Goal: Communication & Community: Share content

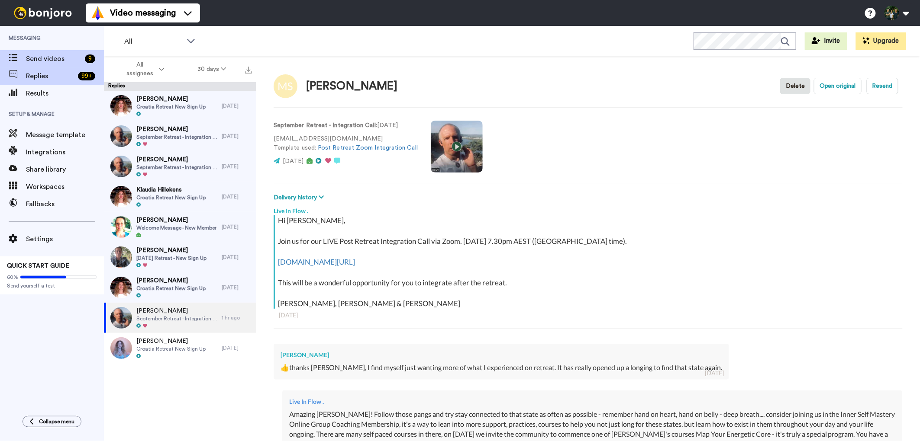
scroll to position [664, 0]
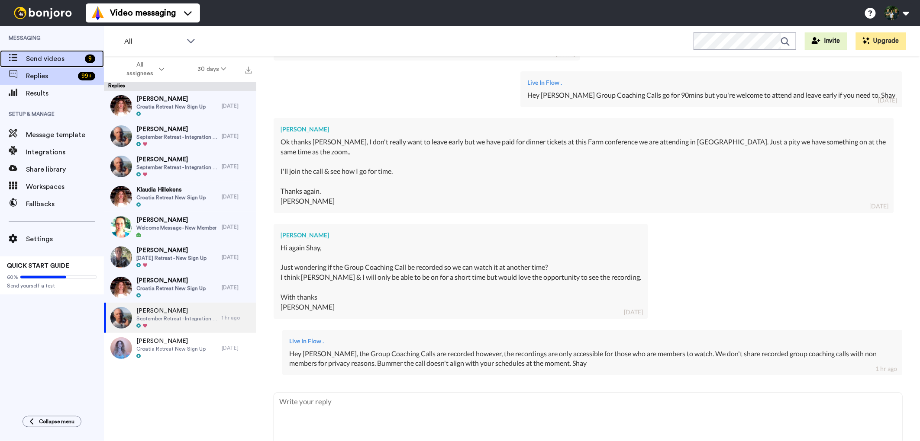
click at [65, 54] on span "Send videos" at bounding box center [53, 59] width 55 height 10
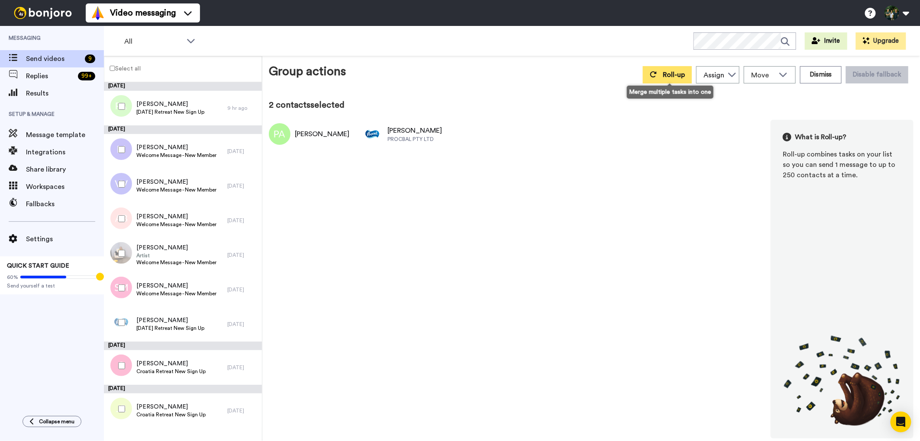
click at [668, 72] on span "Roll-up" at bounding box center [673, 74] width 22 height 7
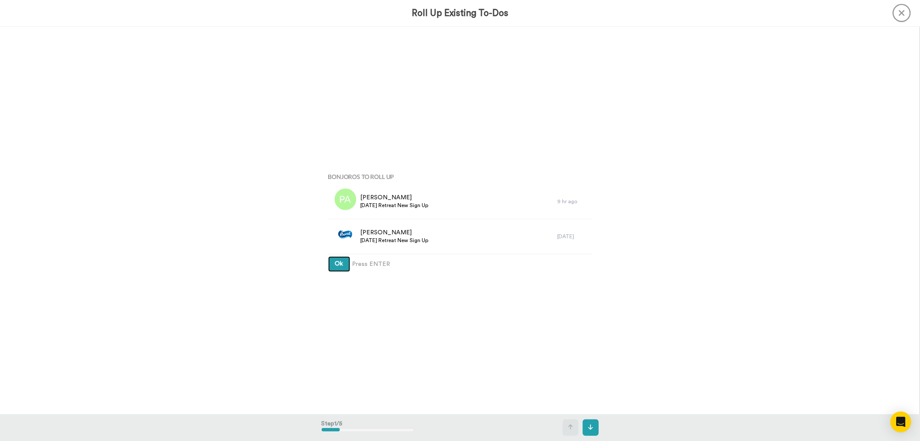
click at [341, 263] on button "Ok" at bounding box center [339, 265] width 22 height 16
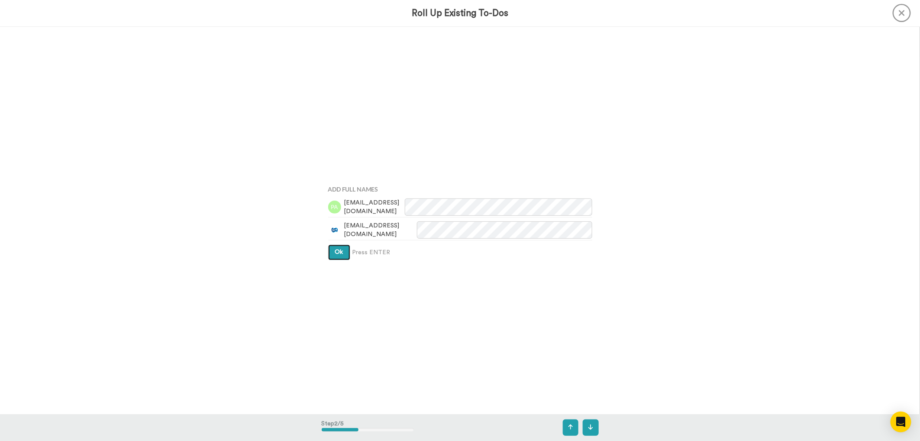
click at [341, 251] on button "Ok" at bounding box center [339, 253] width 22 height 16
click at [335, 244] on span "Ok" at bounding box center [339, 244] width 8 height 6
click at [338, 235] on span "Ok" at bounding box center [339, 238] width 8 height 6
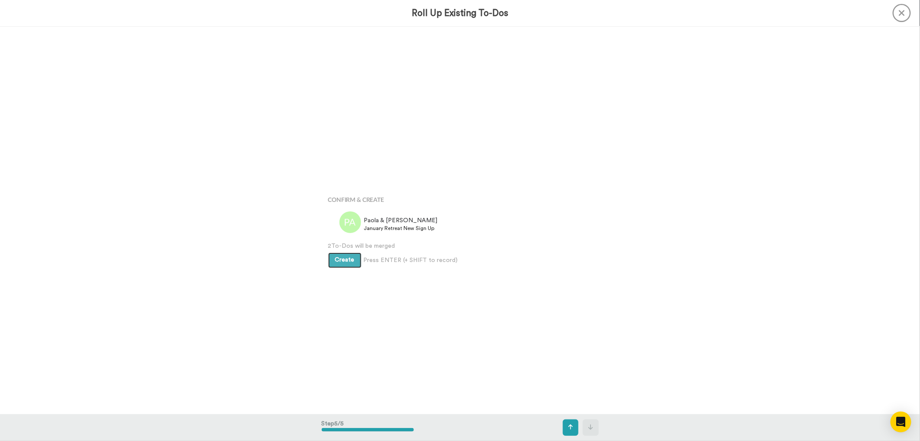
scroll to position [1552, 0]
click at [340, 246] on button "Create" at bounding box center [344, 252] width 33 height 16
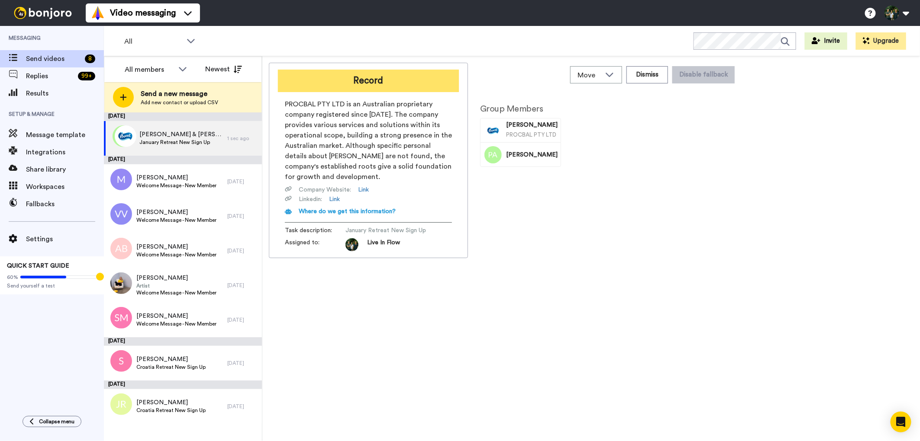
click at [389, 80] on button "Record" at bounding box center [368, 81] width 181 height 23
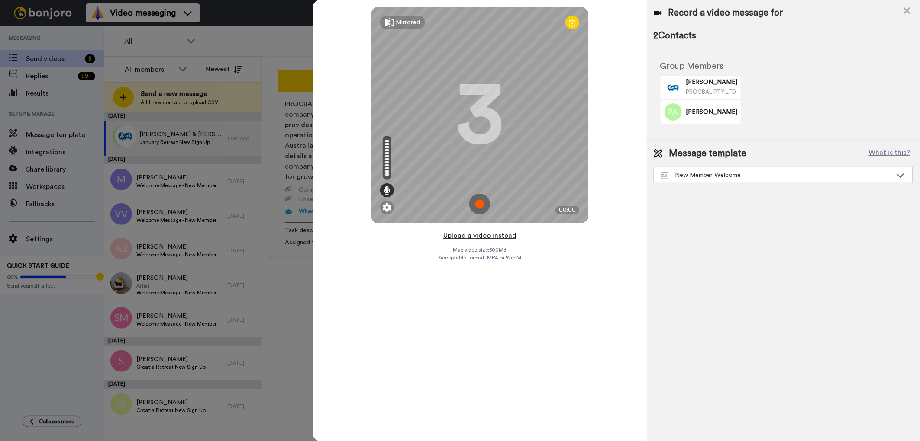
click at [471, 235] on button "Upload a video instead" at bounding box center [479, 235] width 78 height 11
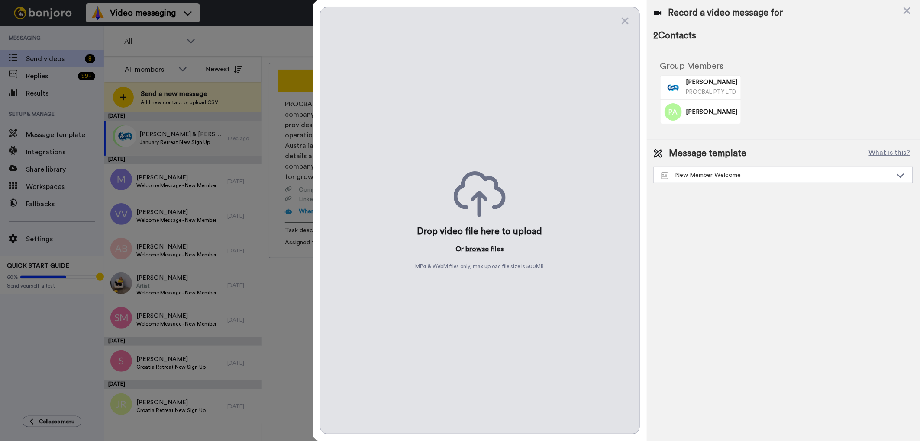
click at [475, 248] on button "browse" at bounding box center [477, 249] width 23 height 10
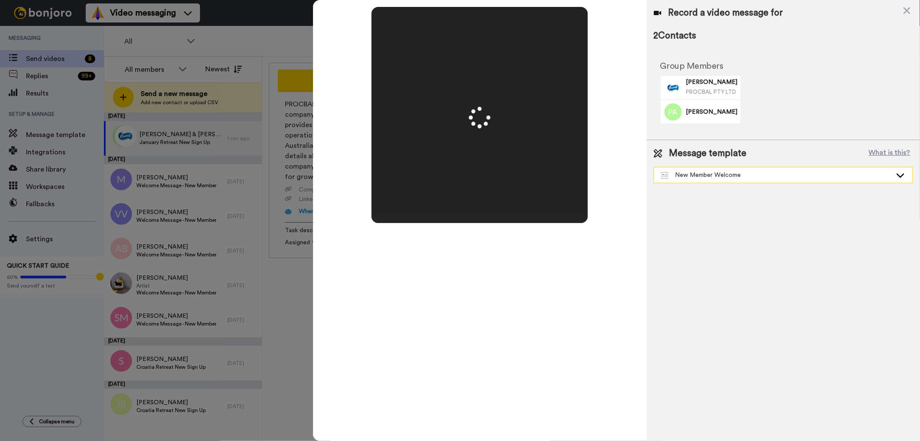
click at [776, 173] on div "New Member Welcome" at bounding box center [776, 175] width 231 height 9
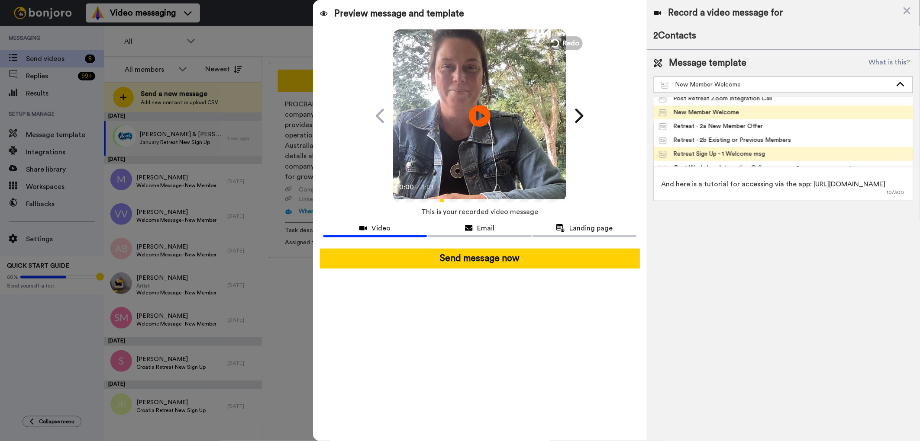
scroll to position [14, 0]
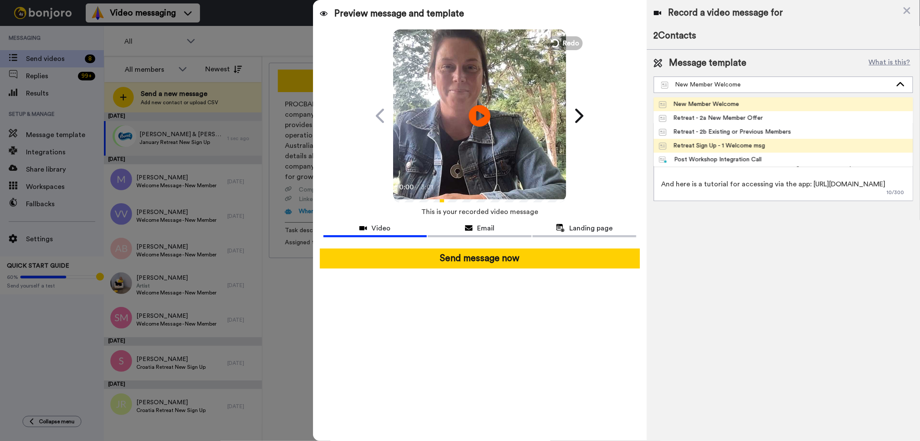
click at [752, 145] on div "Retreat Sign Up - 1 Welcome msg" at bounding box center [712, 145] width 106 height 9
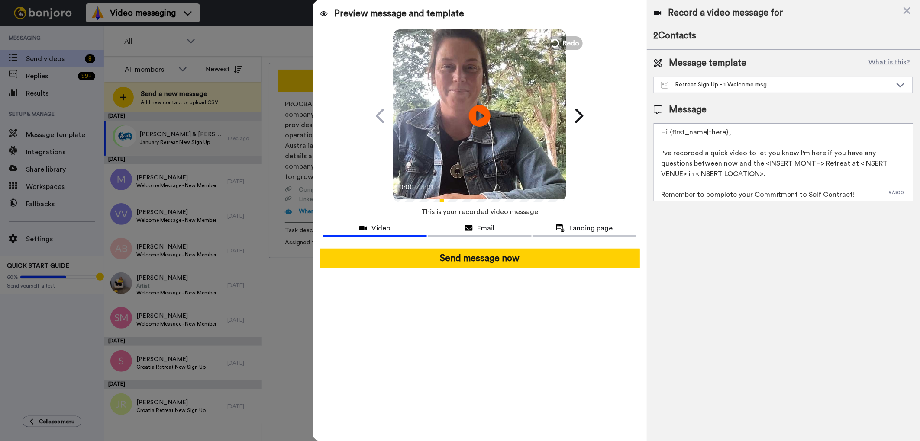
drag, startPoint x: 762, startPoint y: 165, endPoint x: 819, endPoint y: 162, distance: 56.7
click at [819, 162] on textarea "Hi {first_name|there}, I've recorded a quick video to let you know I'm here if …" at bounding box center [782, 162] width 259 height 78
drag, startPoint x: 838, startPoint y: 164, endPoint x: 893, endPoint y: 162, distance: 55.0
click at [893, 162] on textarea "Hi {first_name|there}, I've recorded a quick video to let you know I'm here if …" at bounding box center [782, 162] width 259 height 78
click at [693, 174] on textarea "Hi {first_name|there}, I've recorded a quick video to let you know I'm here if …" at bounding box center [782, 162] width 259 height 78
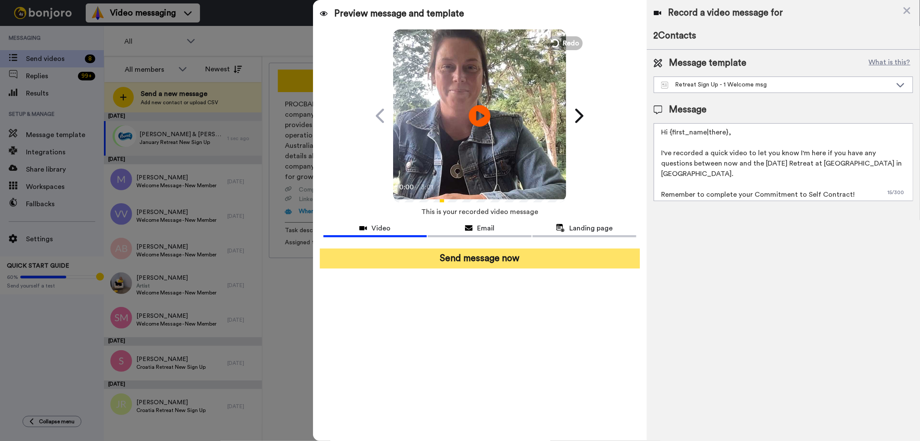
type textarea "Hi {first_name|there}, I've recorded a quick video to let you know I'm here if …"
click at [529, 252] on button "Send message now" at bounding box center [480, 259] width 320 height 20
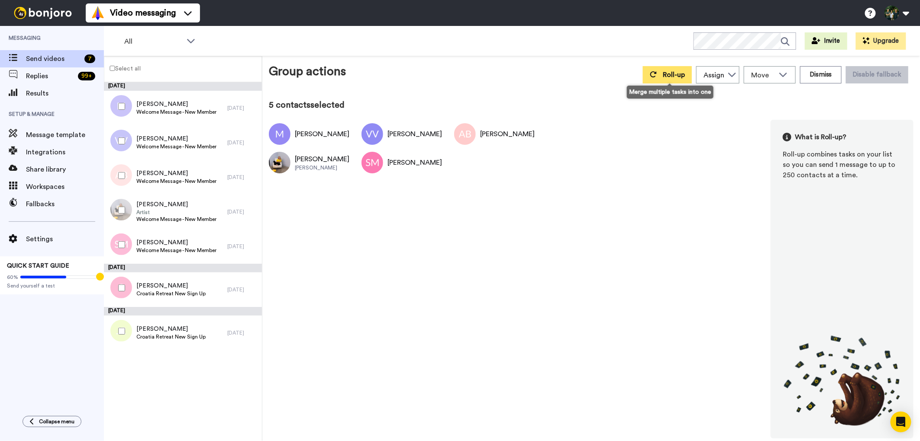
click at [663, 78] on button "Roll-up" at bounding box center [667, 74] width 49 height 17
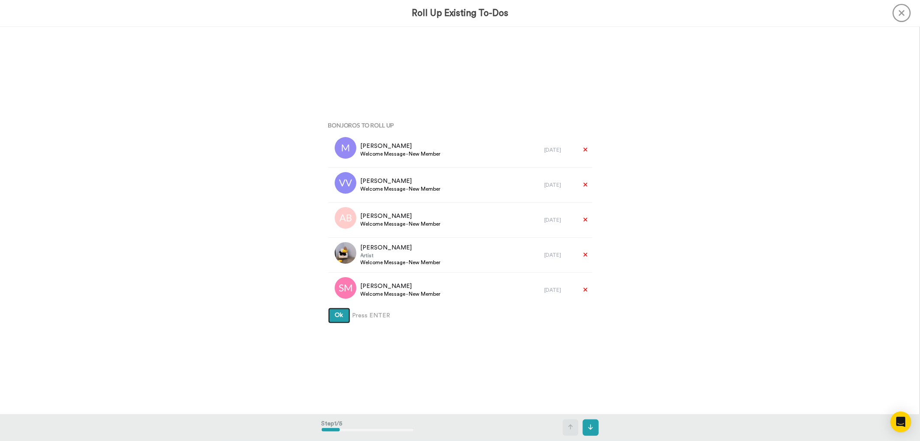
click at [335, 320] on button "Ok" at bounding box center [339, 316] width 22 height 16
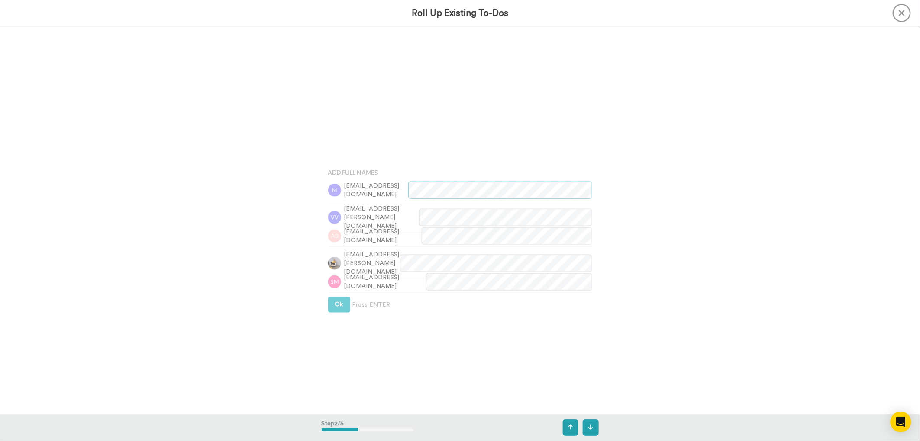
scroll to position [388, 0]
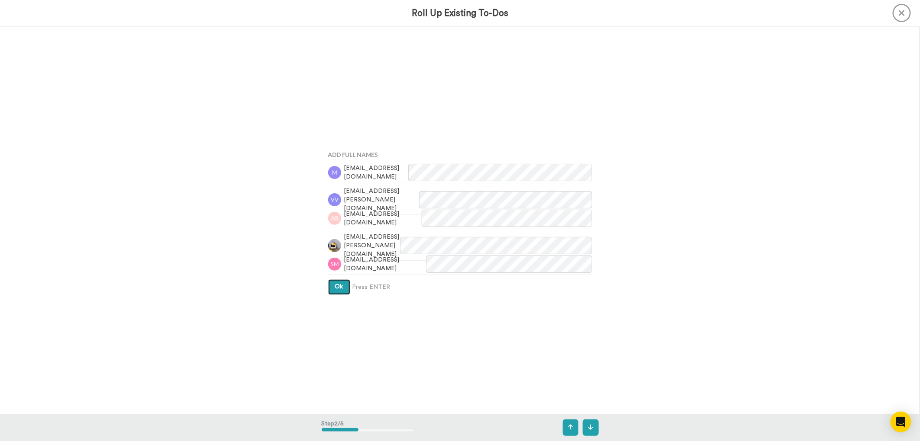
click at [329, 285] on button "Ok" at bounding box center [339, 288] width 22 height 16
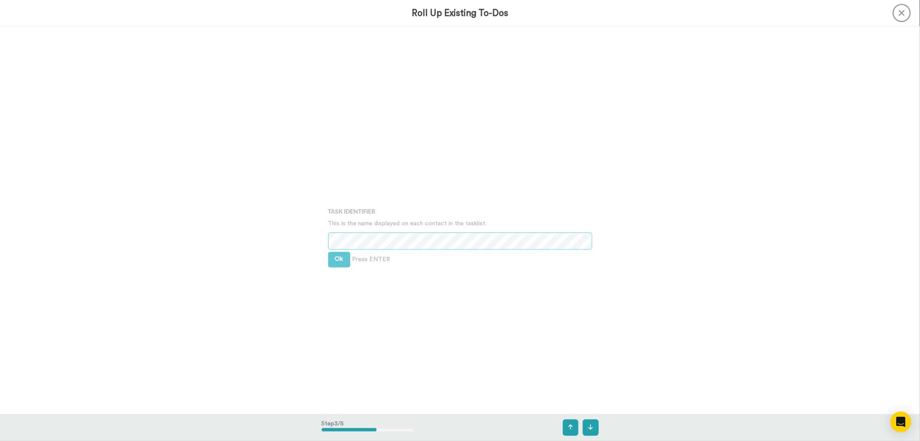
scroll to position [776, 0]
click at [343, 244] on button "Ok" at bounding box center [339, 245] width 22 height 16
click at [338, 237] on span "Ok" at bounding box center [339, 238] width 8 height 6
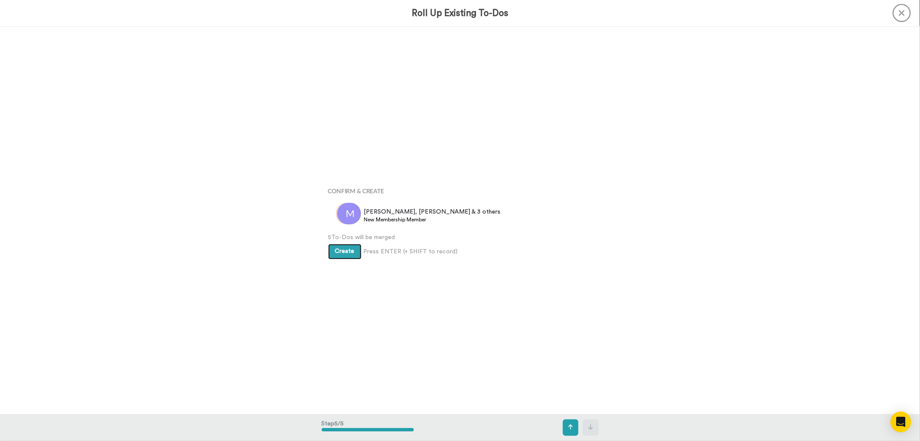
scroll to position [1552, 0]
click at [343, 248] on span "Create" at bounding box center [344, 251] width 19 height 6
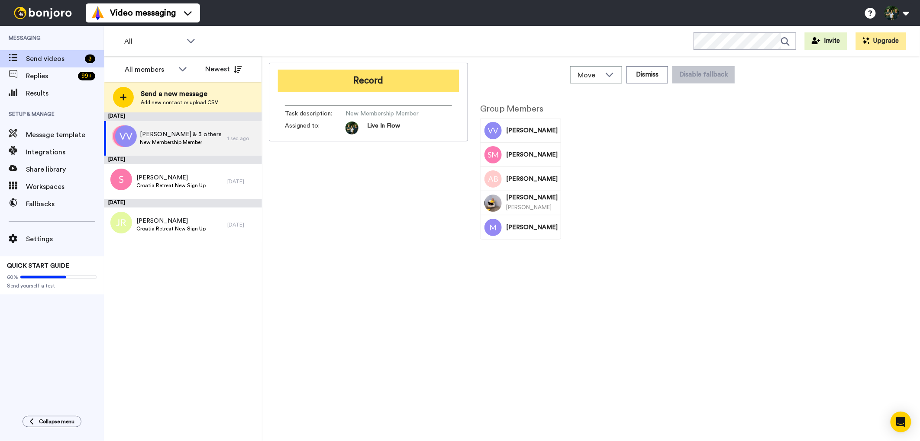
click at [377, 86] on button "Record" at bounding box center [368, 81] width 181 height 23
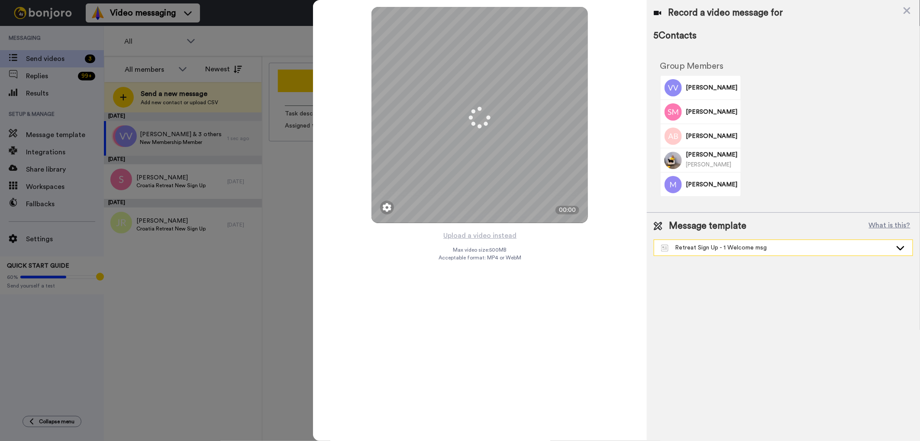
click at [688, 248] on div "Retreat Sign Up - 1 Welcome msg" at bounding box center [776, 248] width 231 height 9
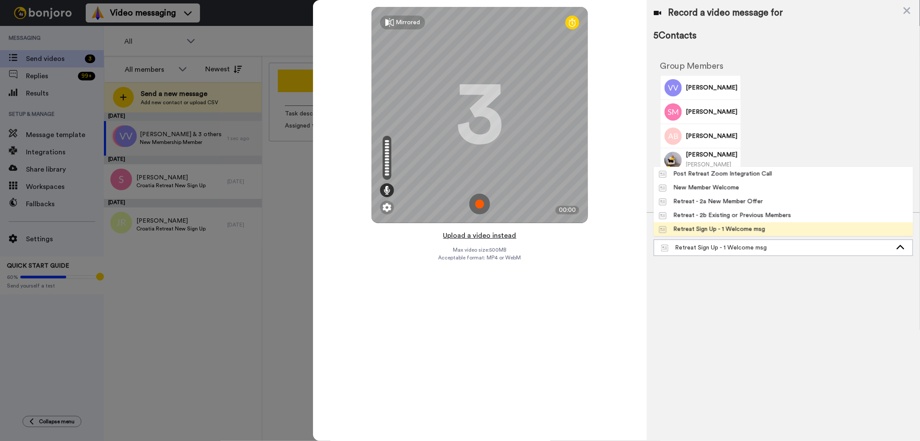
click at [469, 235] on button "Upload a video instead" at bounding box center [479, 235] width 78 height 11
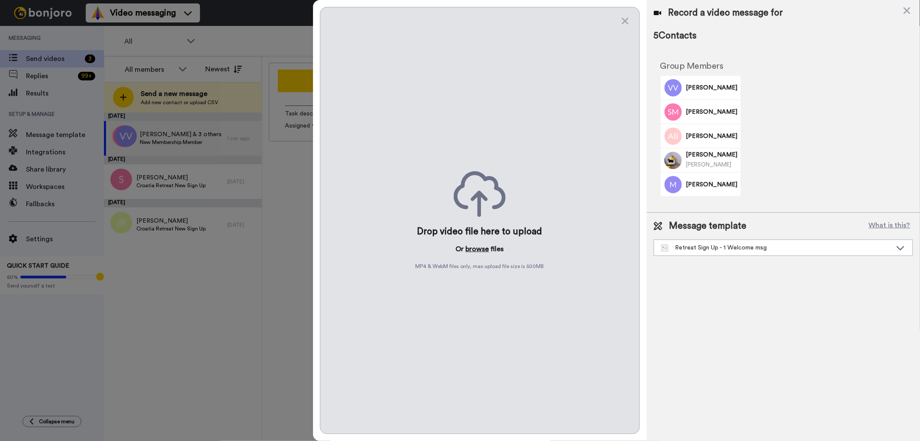
click at [470, 251] on button "browse" at bounding box center [477, 249] width 23 height 10
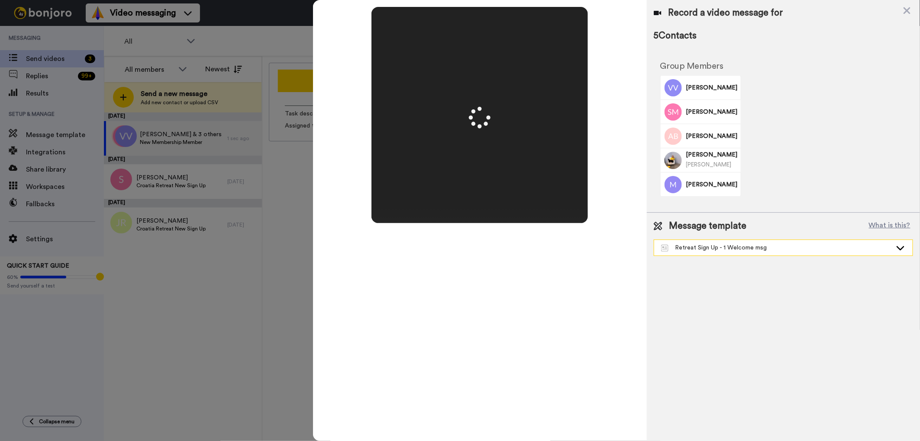
click at [717, 251] on div "Retreat Sign Up - 1 Welcome msg" at bounding box center [776, 248] width 231 height 9
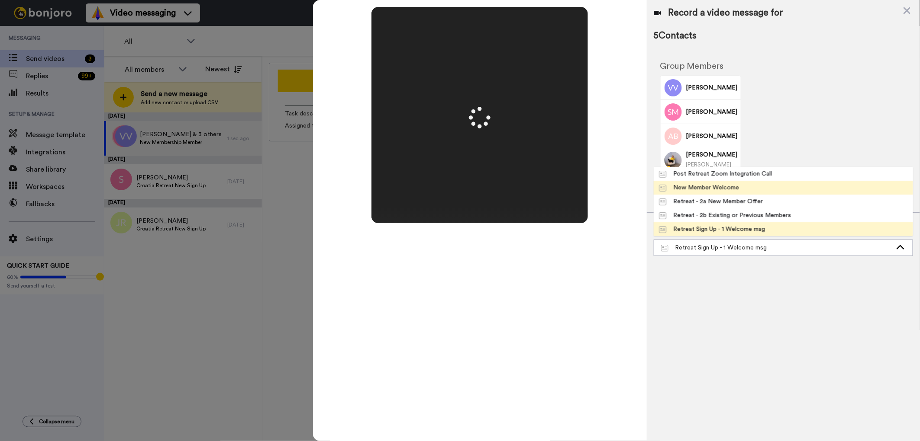
click at [754, 190] on li "New Member Welcome" at bounding box center [782, 188] width 259 height 14
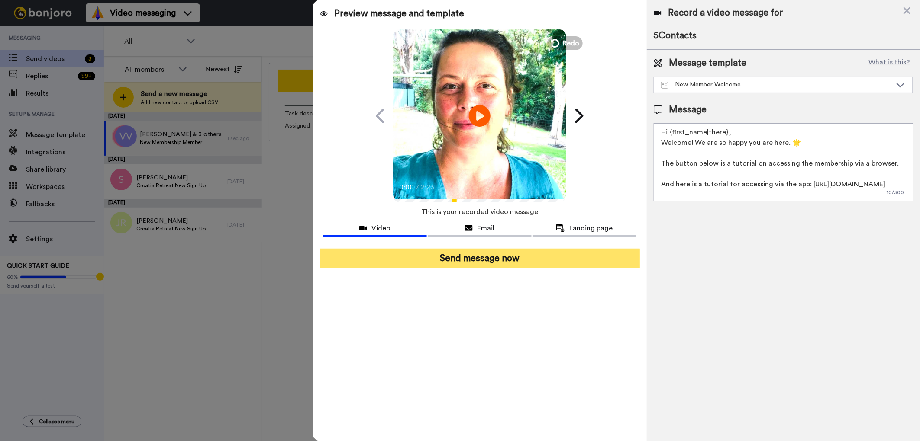
click at [478, 256] on button "Send message now" at bounding box center [480, 259] width 320 height 20
